Goal: Task Accomplishment & Management: Use online tool/utility

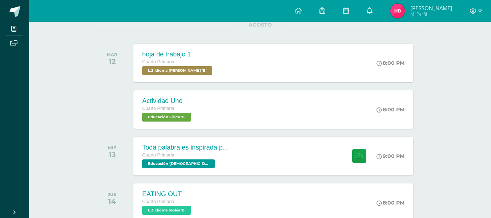
scroll to position [116, 0]
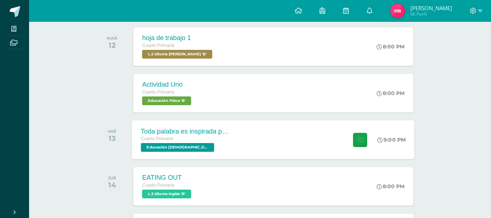
click at [238, 133] on div "Toda palabra es inspirada por Dios Cuarto Primaria Educación Cristiana 'B' 9:00…" at bounding box center [273, 139] width 283 height 39
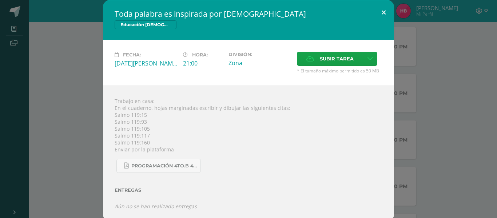
click at [381, 13] on button at bounding box center [383, 12] width 21 height 25
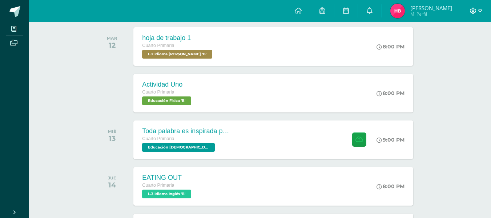
click at [479, 8] on icon at bounding box center [481, 11] width 4 height 7
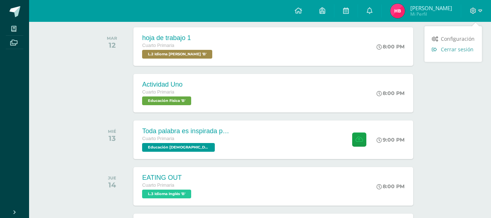
click at [453, 50] on span "Cerrar sesión" at bounding box center [457, 49] width 33 height 7
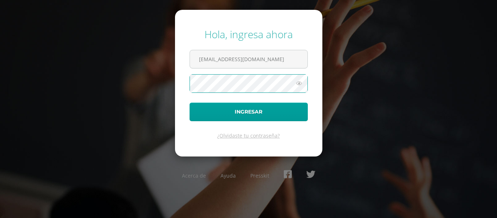
type input "522@laestrella.edu.gt"
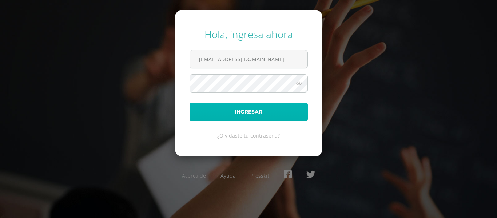
click at [252, 114] on button "Ingresar" at bounding box center [248, 112] width 118 height 19
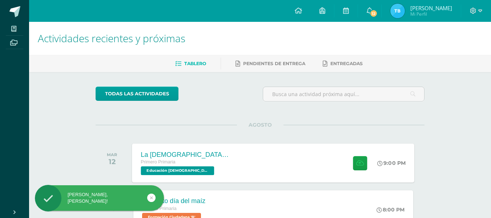
click at [249, 164] on div "La [DEMOGRAPHIC_DATA] es la palabra de DIosss Primero Primaria Educación [DEMOG…" at bounding box center [273, 162] width 283 height 39
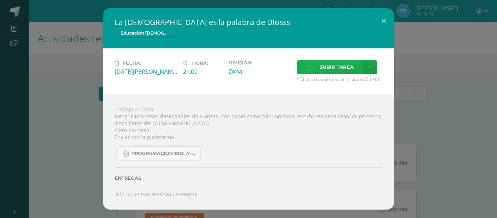
click at [324, 66] on span "Subir tarea" at bounding box center [337, 66] width 34 height 13
click at [0, 0] on input "Subir tarea" at bounding box center [0, 0] width 0 height 0
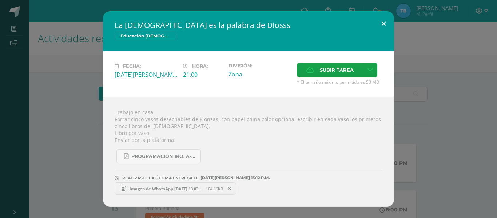
click at [386, 21] on button at bounding box center [383, 23] width 21 height 25
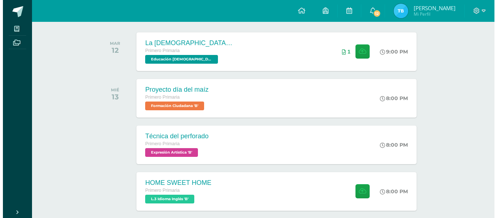
scroll to position [116, 0]
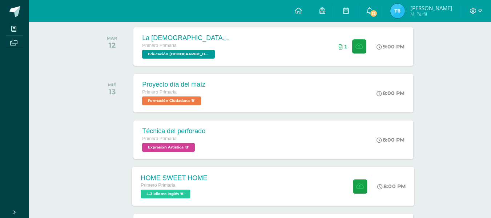
click at [248, 187] on div "HOME SWEET HOME Primero Primaria L.3 Idioma Inglés 'B' 8:00 PM HOME SWEET HOME …" at bounding box center [273, 186] width 283 height 39
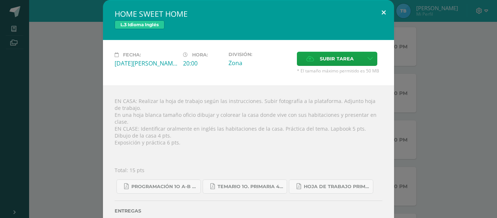
click at [381, 8] on button at bounding box center [383, 12] width 21 height 25
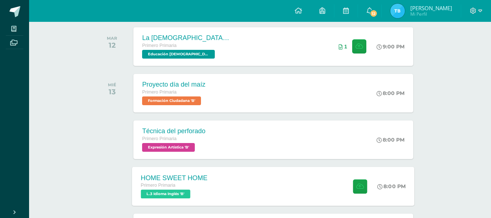
click at [206, 188] on div "Primero Primaria" at bounding box center [174, 185] width 67 height 8
